Goal: Use online tool/utility: Use online tool/utility

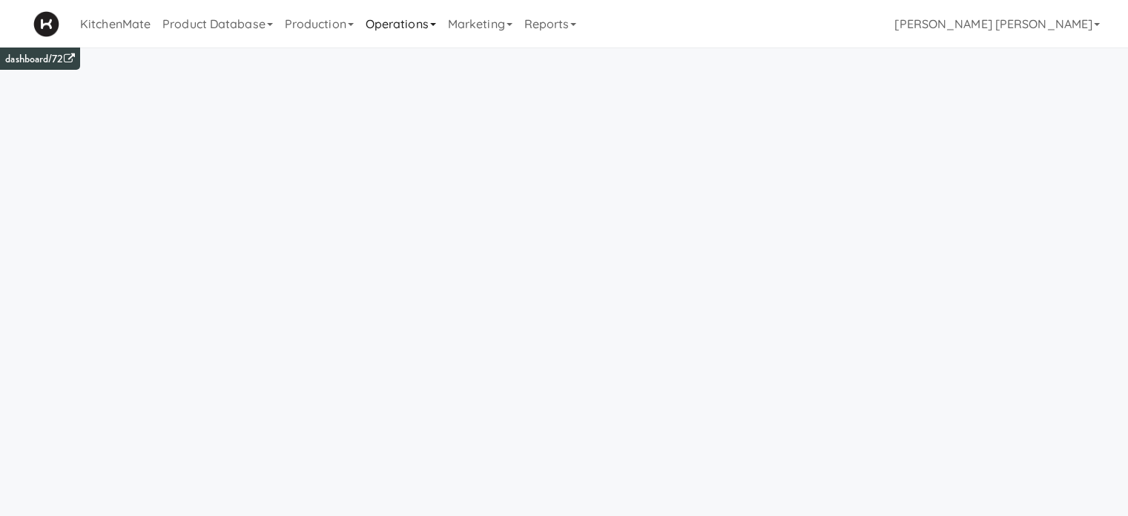
click at [396, 27] on link "Operations" at bounding box center [401, 23] width 82 height 47
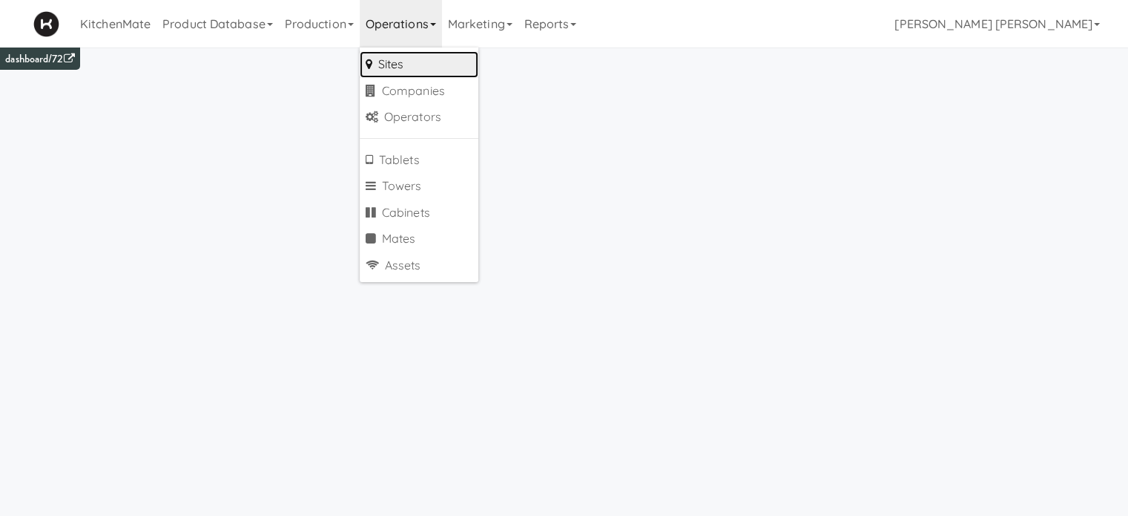
click at [398, 65] on link "Sites" at bounding box center [419, 64] width 119 height 27
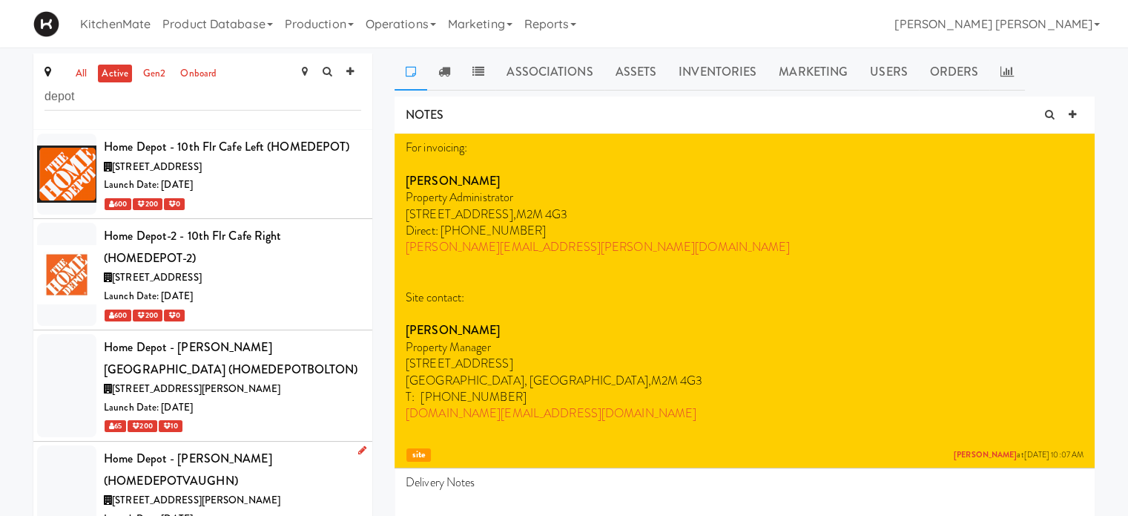
type input "depot"
click at [270, 464] on div "Home Depot - [PERSON_NAME] (HOMEDEPOTVAUGHN)" at bounding box center [232, 469] width 257 height 44
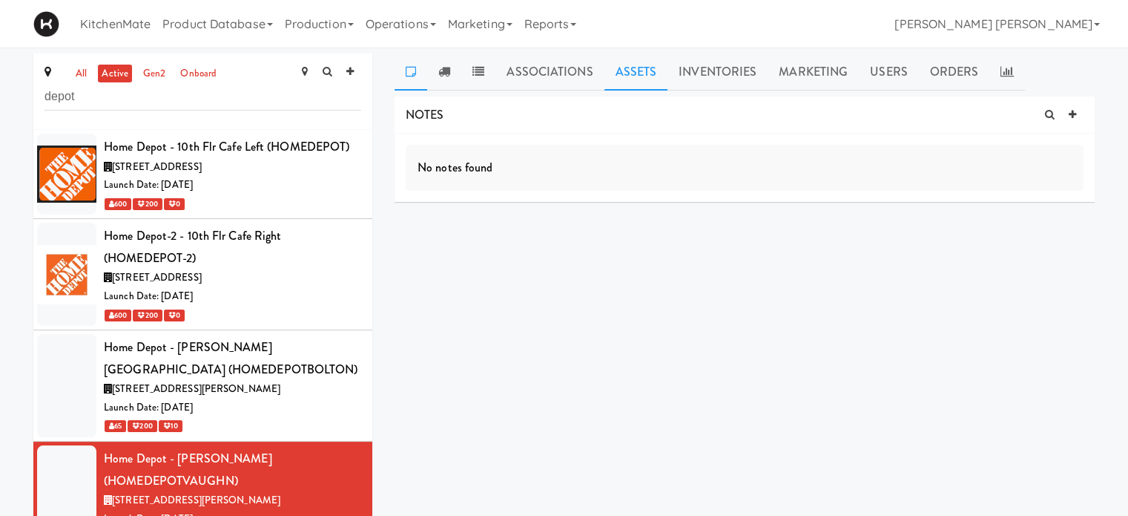
click at [629, 69] on link "Assets" at bounding box center [637, 71] width 64 height 37
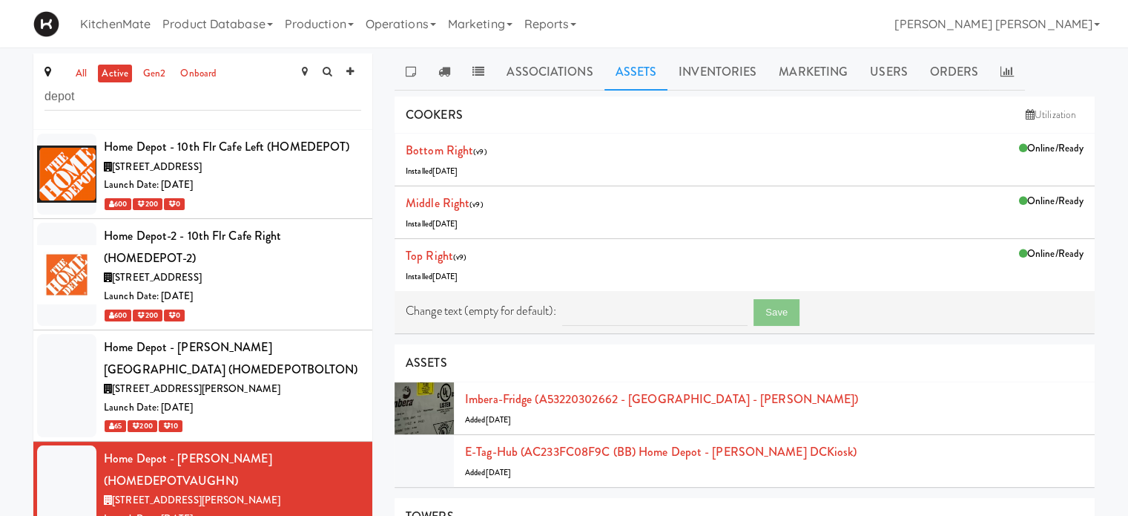
click at [375, 431] on div "all active gen2 onboard depot Home Depot - 10th Flr Cafe Left (HOMEDEPOT) [STRE…" at bounding box center [202, 308] width 361 height 510
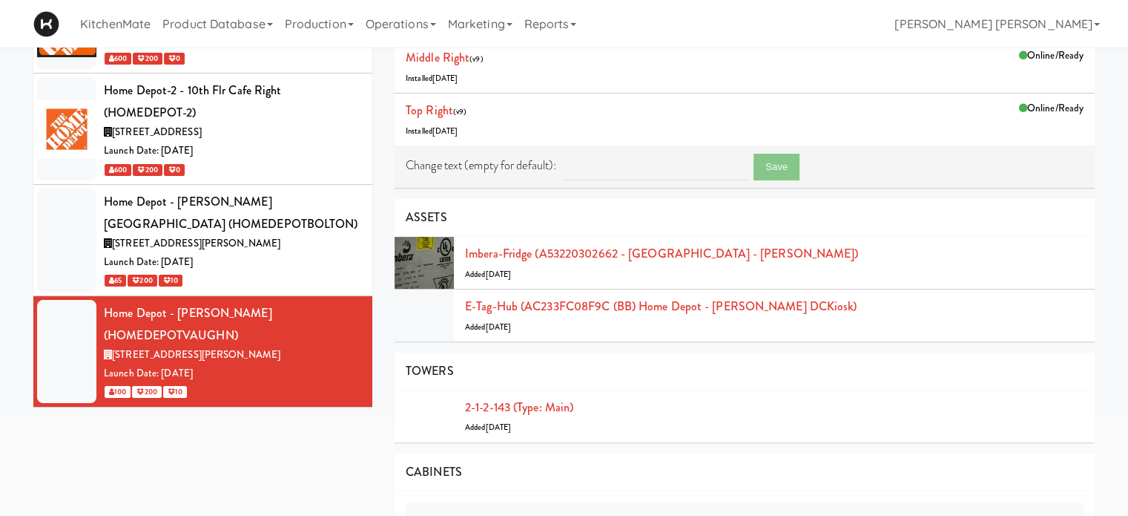
scroll to position [148, 0]
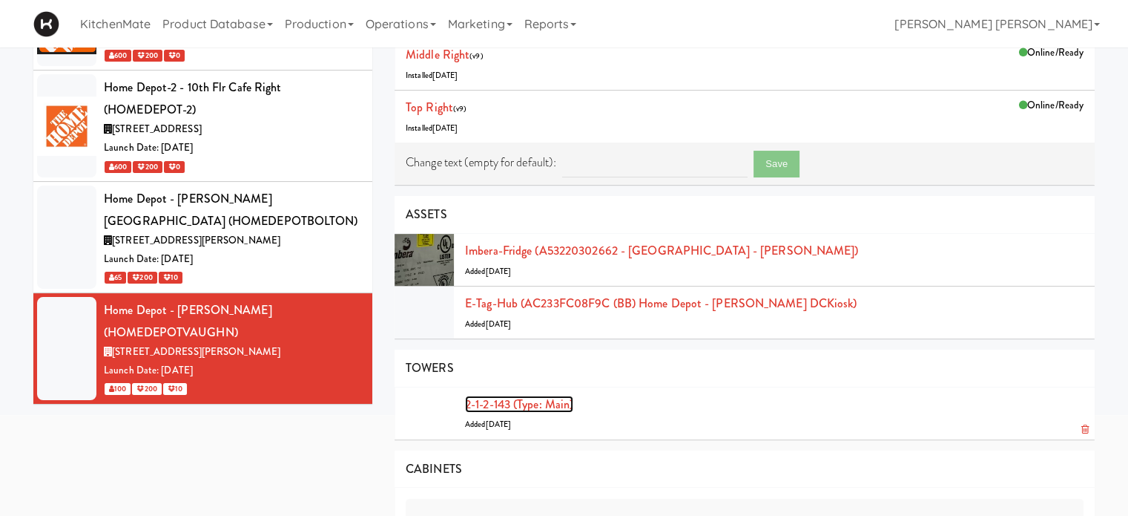
click at [560, 404] on link "2-1-2-143 (type: main)" at bounding box center [519, 403] width 108 height 17
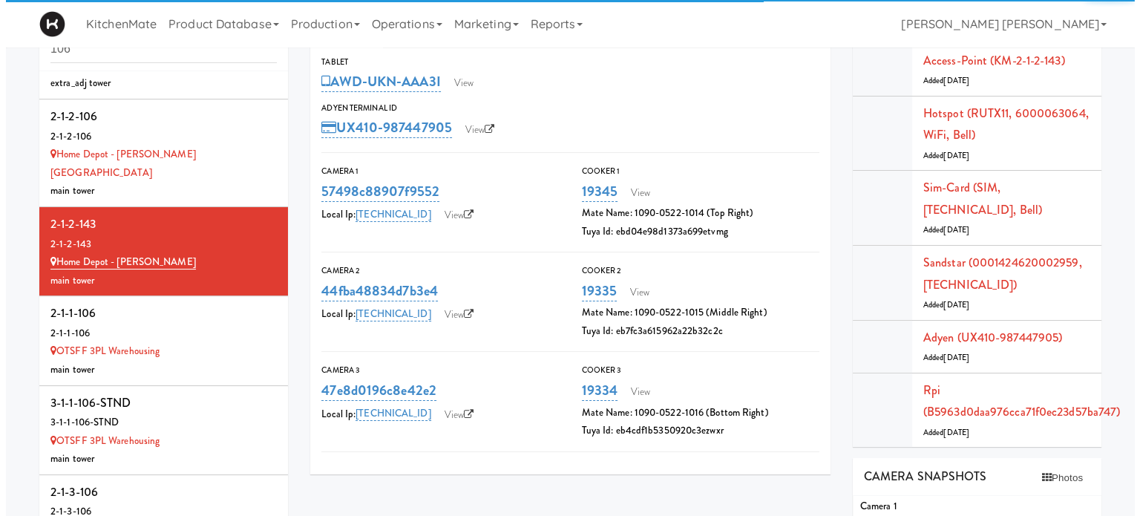
scroll to position [267, 0]
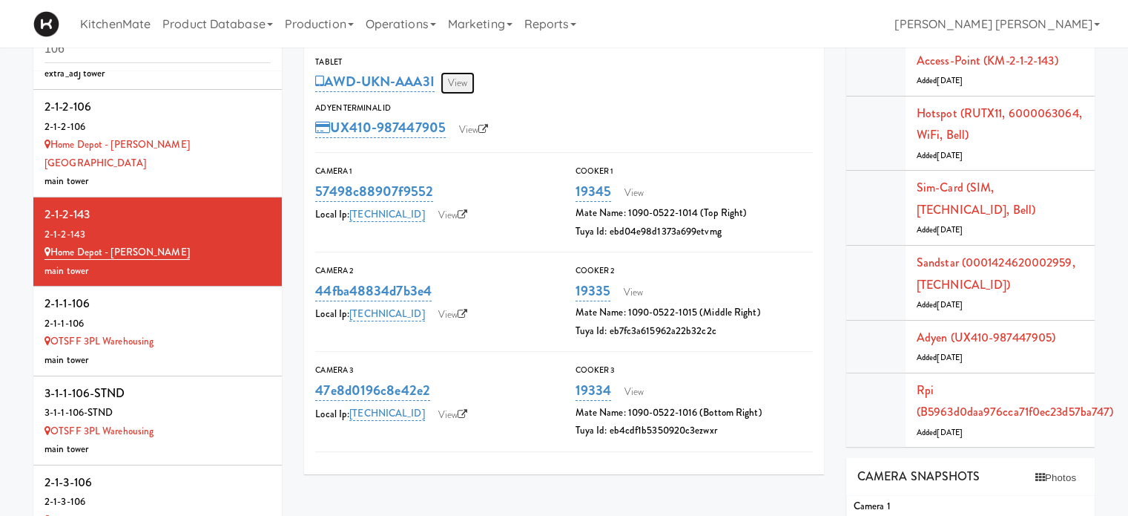
click at [462, 84] on link "View" at bounding box center [458, 83] width 34 height 22
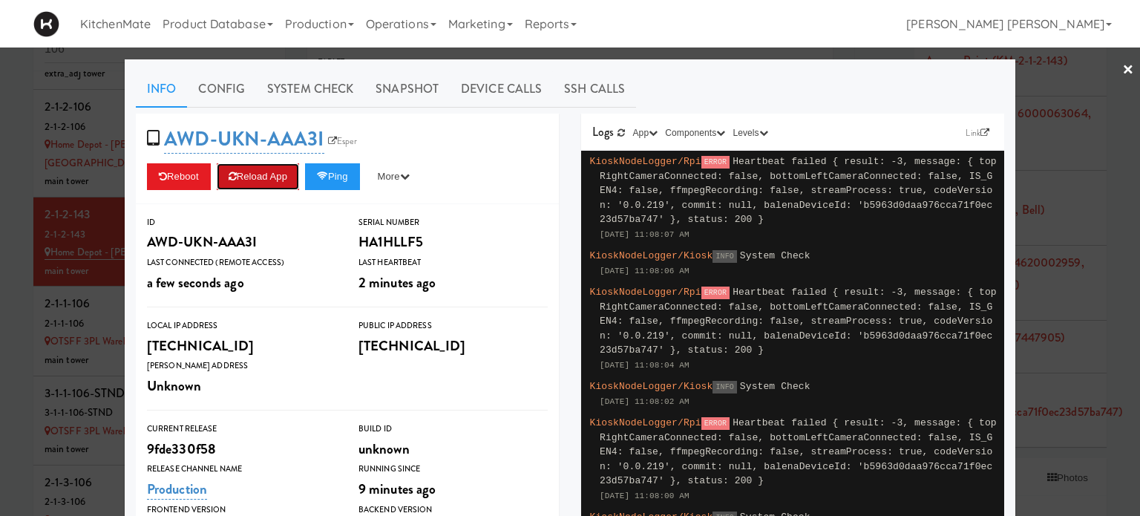
click at [250, 174] on button "Reload App" at bounding box center [258, 176] width 82 height 27
click at [332, 169] on button "Ping" at bounding box center [332, 176] width 55 height 27
click at [173, 169] on button "Reboot" at bounding box center [179, 176] width 64 height 27
